Goal: Contribute content: Contribute content

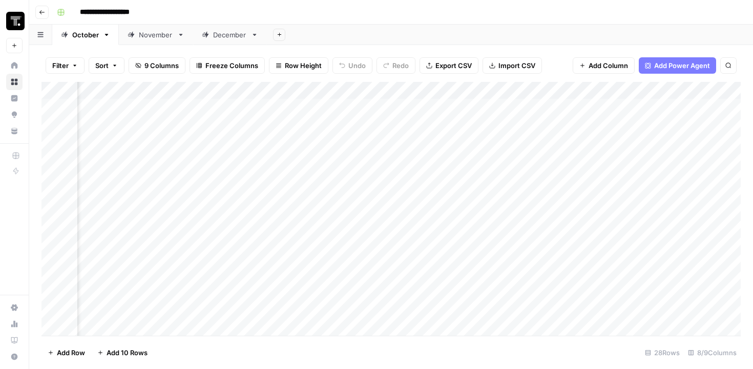
click at [41, 9] on icon "button" at bounding box center [42, 12] width 6 height 6
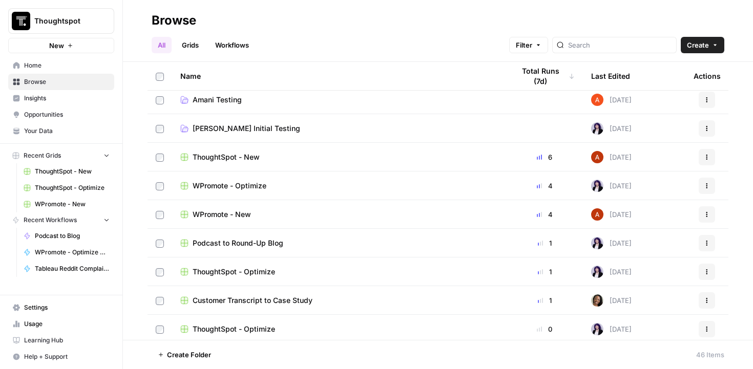
scroll to position [35, 0]
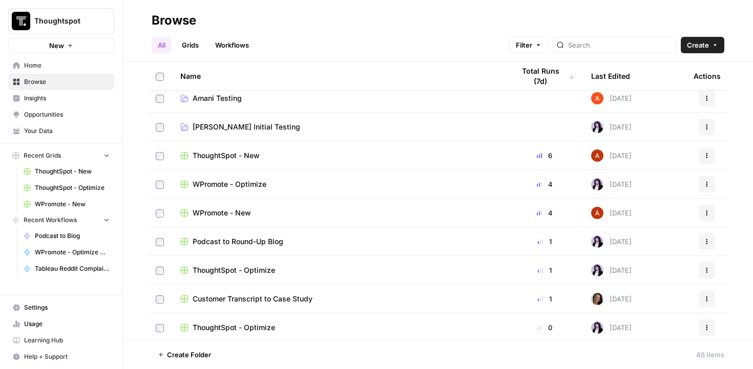
click at [285, 271] on div "ThoughtSpot - Optimize" at bounding box center [338, 270] width 317 height 10
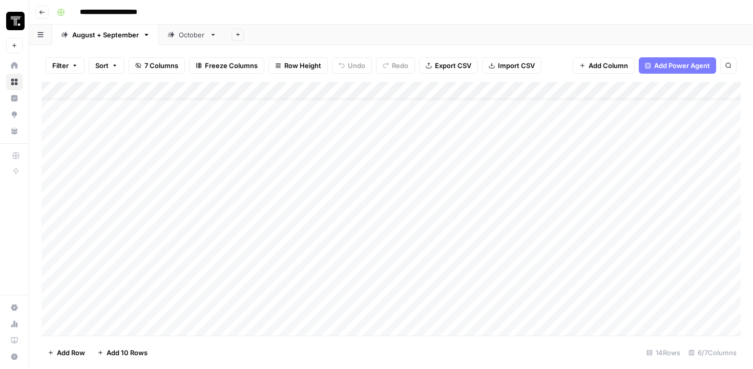
scroll to position [24, 0]
click at [141, 327] on div "Add Column" at bounding box center [390, 209] width 699 height 254
click at [277, 307] on div "Add Column" at bounding box center [390, 209] width 699 height 254
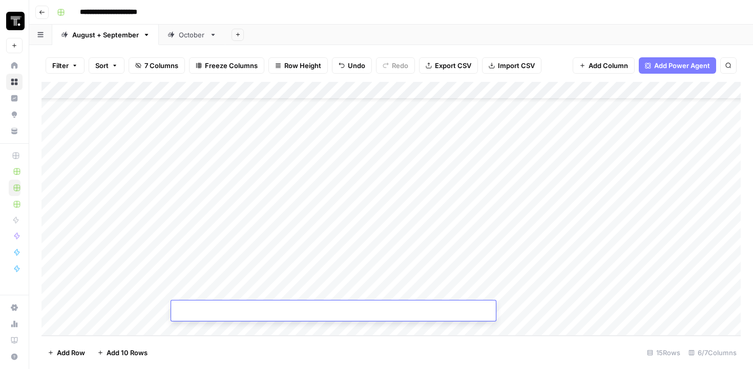
type input "**********"
click at [125, 304] on div "Add Column" at bounding box center [390, 209] width 699 height 254
click at [143, 309] on div "Add Column" at bounding box center [390, 209] width 699 height 254
type textarea "**********"
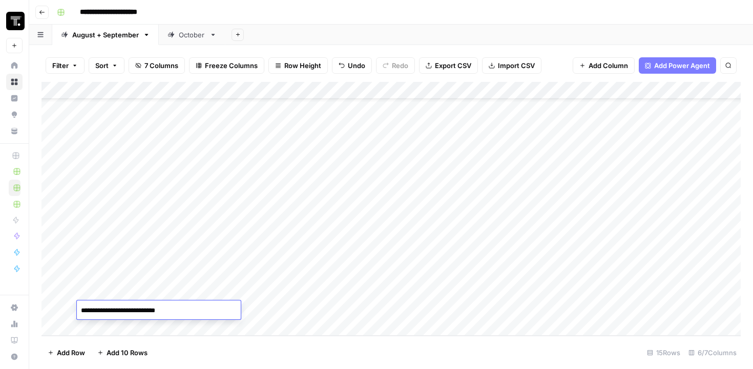
click at [530, 312] on div "Add Column" at bounding box center [390, 209] width 699 height 254
click at [525, 307] on div "Add Column" at bounding box center [390, 209] width 699 height 254
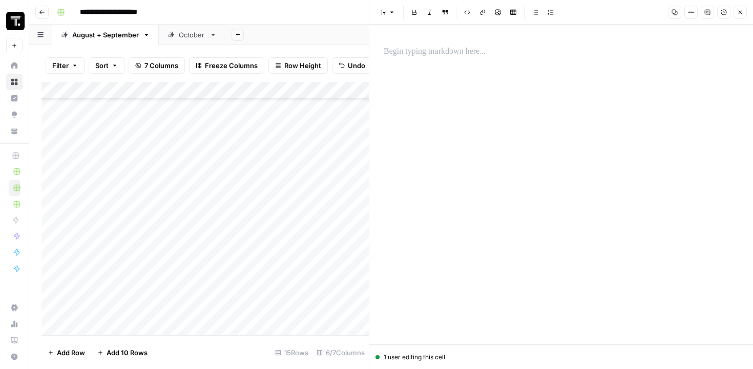
click at [487, 75] on div at bounding box center [560, 185] width 367 height 320
click at [468, 51] on p "To enrich screen reader interactions, please activate Accessibility in Grammarl…" at bounding box center [560, 51] width 355 height 13
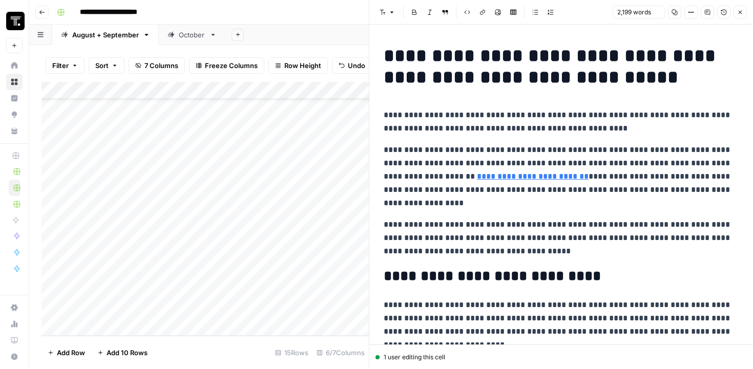
scroll to position [3605, 0]
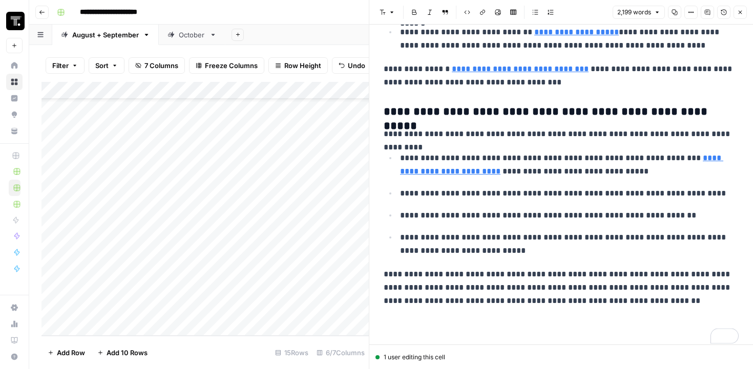
click at [740, 14] on icon "button" at bounding box center [740, 12] width 6 height 6
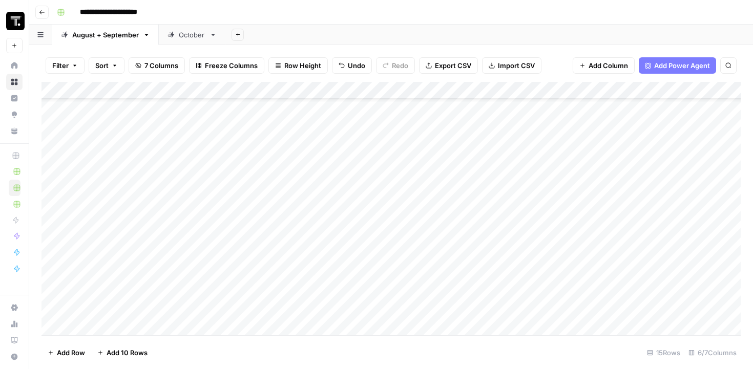
click at [653, 312] on div "Add Column" at bounding box center [390, 209] width 699 height 254
click at [659, 209] on div "Add Column" at bounding box center [390, 209] width 699 height 254
drag, startPoint x: 681, startPoint y: 212, endPoint x: 677, endPoint y: 292, distance: 80.0
click at [677, 292] on div "Add Column" at bounding box center [390, 209] width 699 height 254
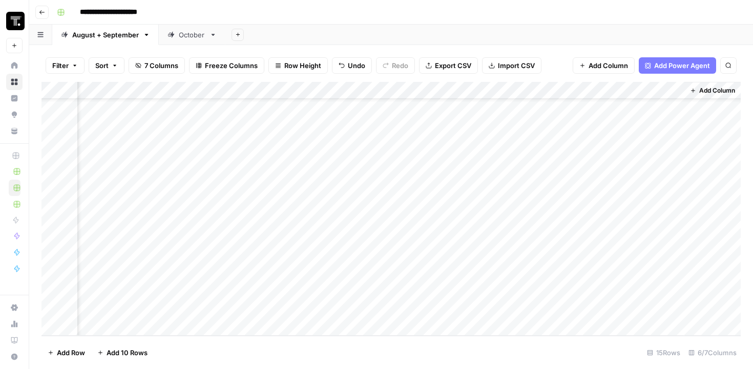
click at [579, 307] on div "Add Column" at bounding box center [390, 209] width 699 height 254
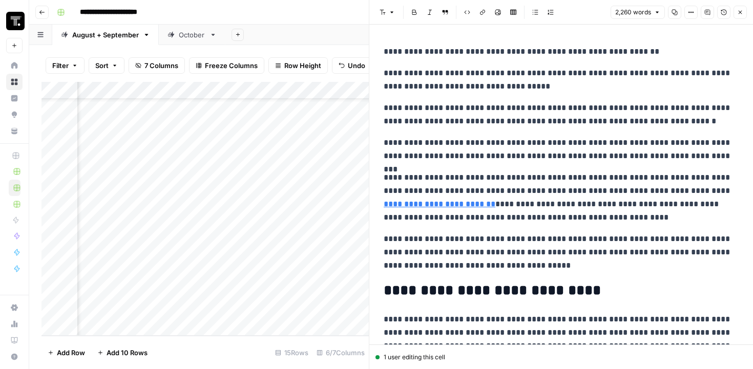
click at [575, 201] on p "**********" at bounding box center [560, 197] width 355 height 53
copy div "**********"
